Goal: Download file/media

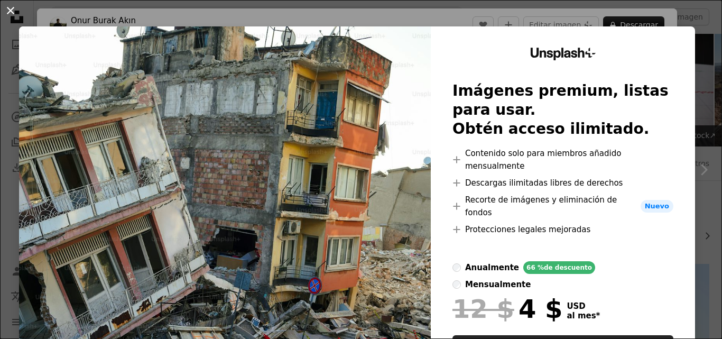
click at [12, 10] on button "An X shape" at bounding box center [10, 10] width 13 height 13
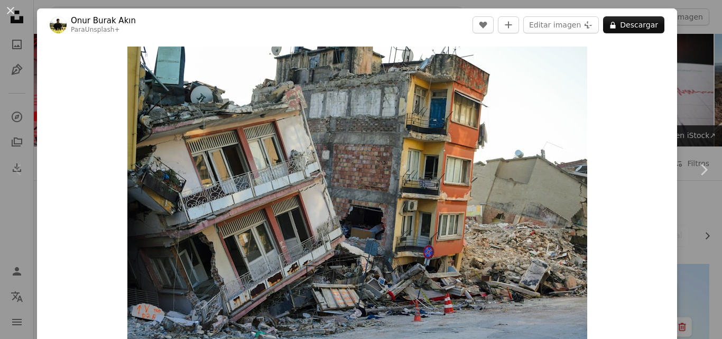
drag, startPoint x: 634, startPoint y: 271, endPoint x: 720, endPoint y: 282, distance: 86.9
click at [704, 230] on div "An X shape Chevron left Chevron right [PERSON_NAME] Para Unsplash+ A heart A pl…" at bounding box center [361, 169] width 722 height 339
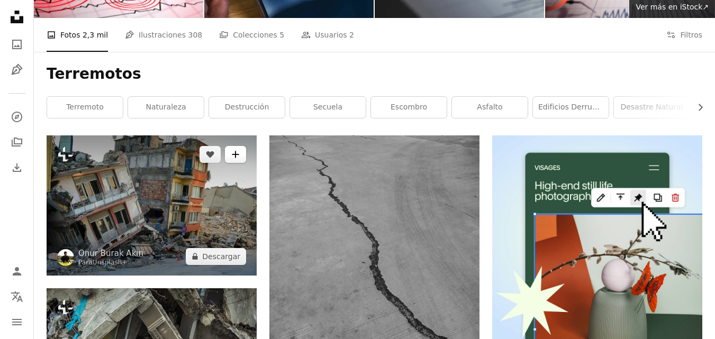
scroll to position [148, 0]
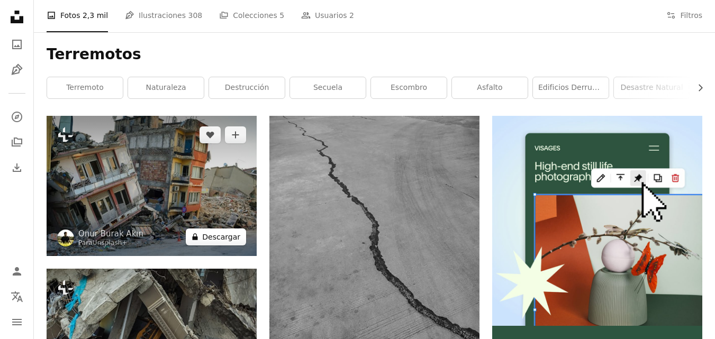
click at [222, 238] on button "A lock Descargar" at bounding box center [216, 236] width 60 height 17
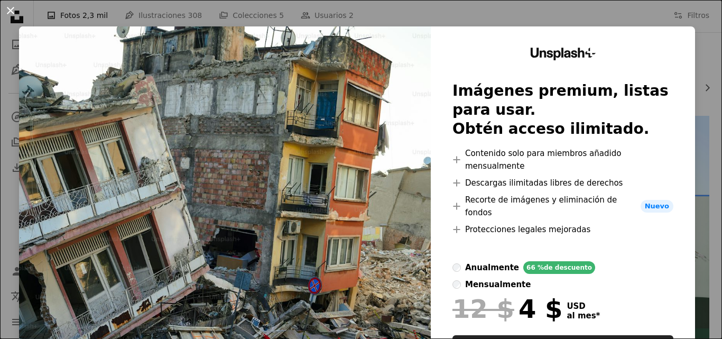
click at [8, 8] on button "An X shape" at bounding box center [10, 10] width 13 height 13
